Goal: Navigation & Orientation: Find specific page/section

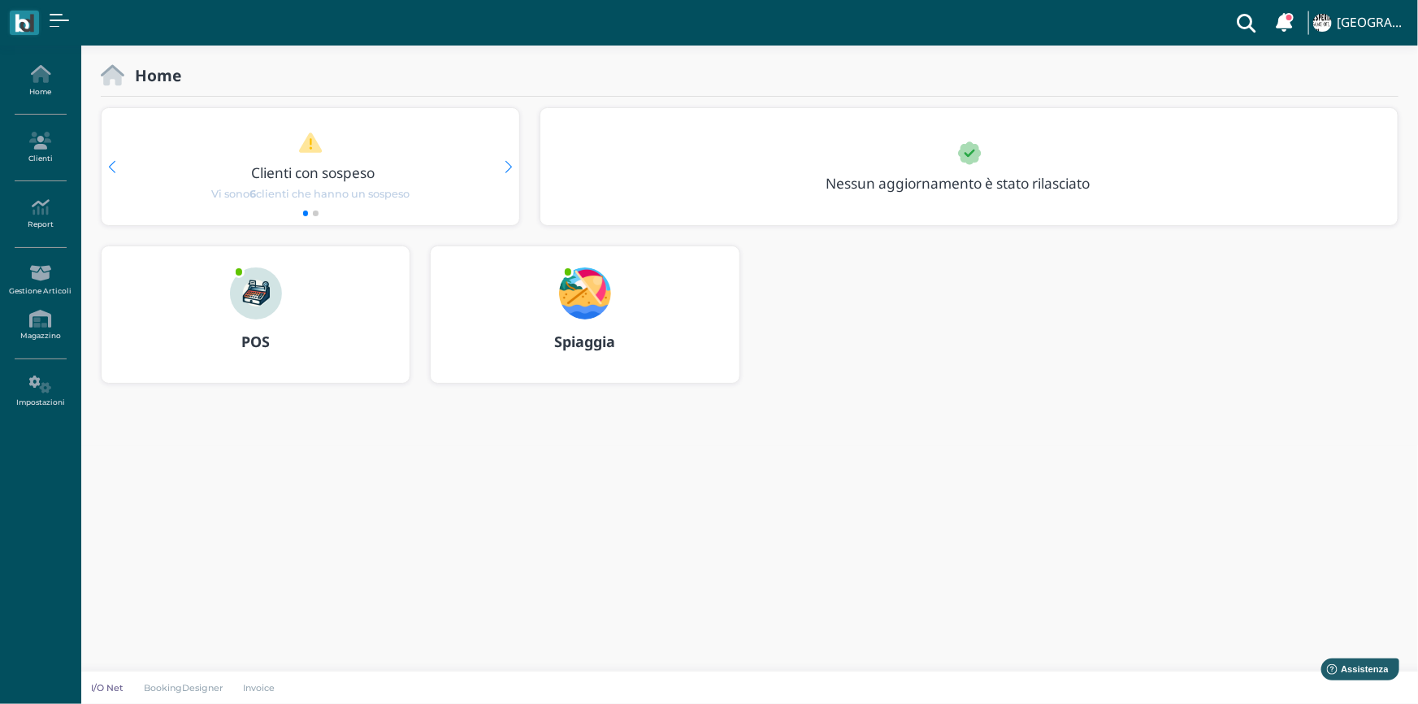
click at [249, 285] on img at bounding box center [256, 293] width 52 height 52
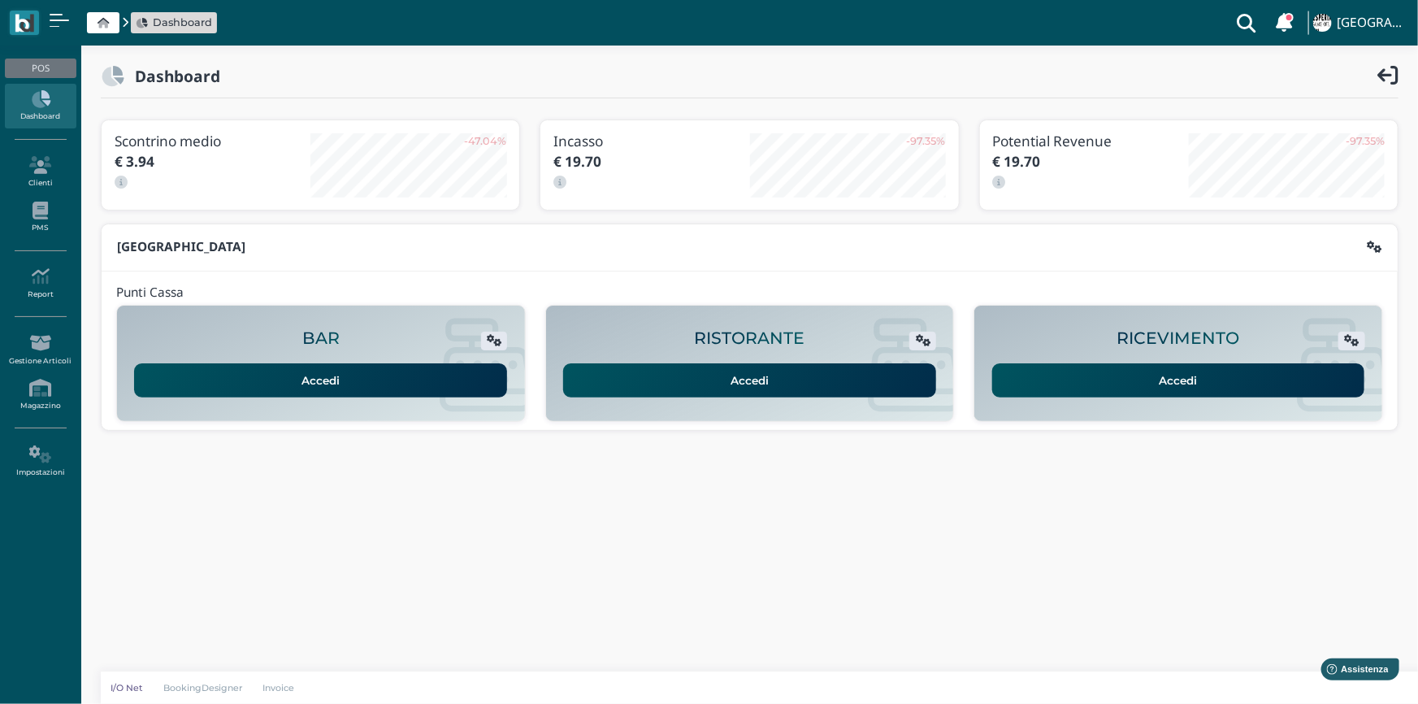
click at [1088, 368] on link "Accedi" at bounding box center [1178, 380] width 373 height 34
